Goal: Information Seeking & Learning: Learn about a topic

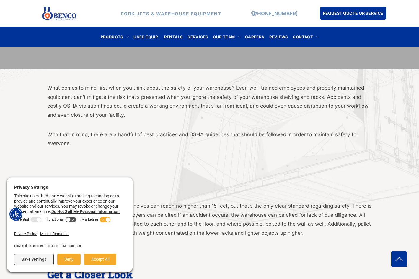
scroll to position [177, 0]
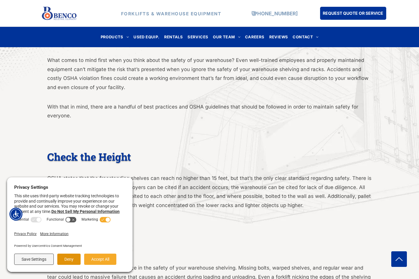
drag, startPoint x: 69, startPoint y: 257, endPoint x: 137, endPoint y: 226, distance: 74.9
click at [69, 257] on button "Deny" at bounding box center [68, 259] width 23 height 11
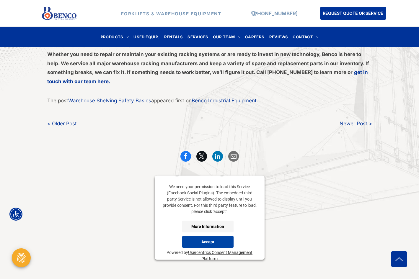
scroll to position [27, 0]
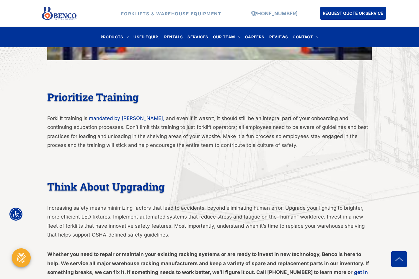
scroll to position [1180, 0]
